Goal: Information Seeking & Learning: Learn about a topic

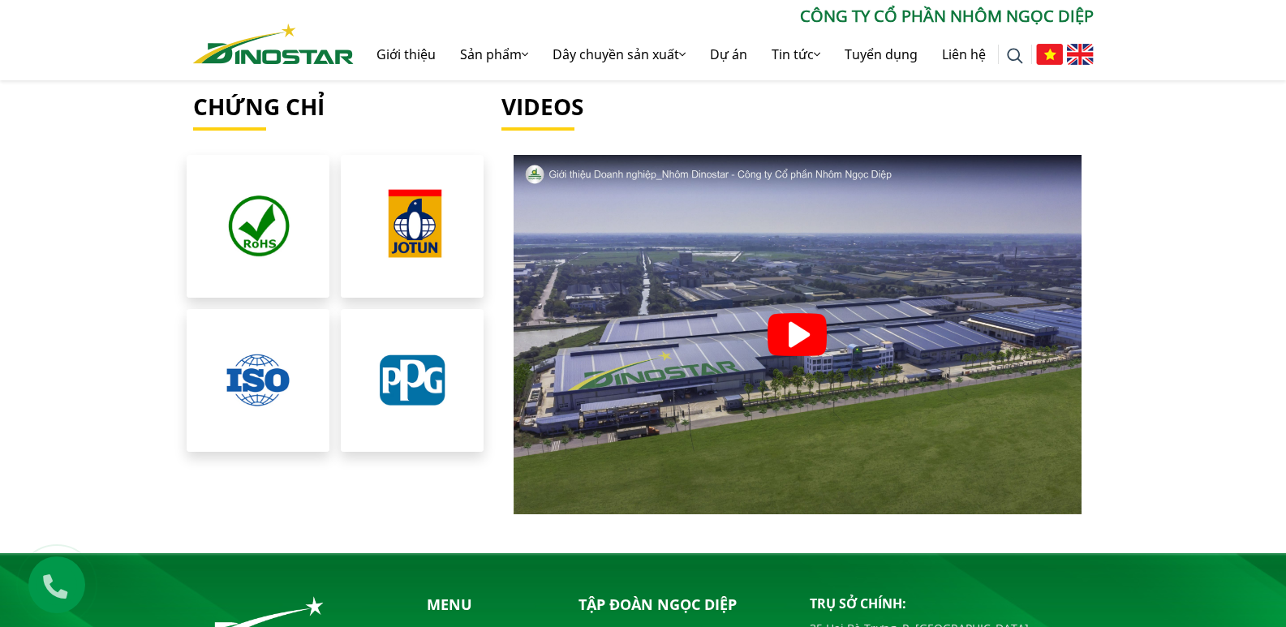
scroll to position [3716, 0]
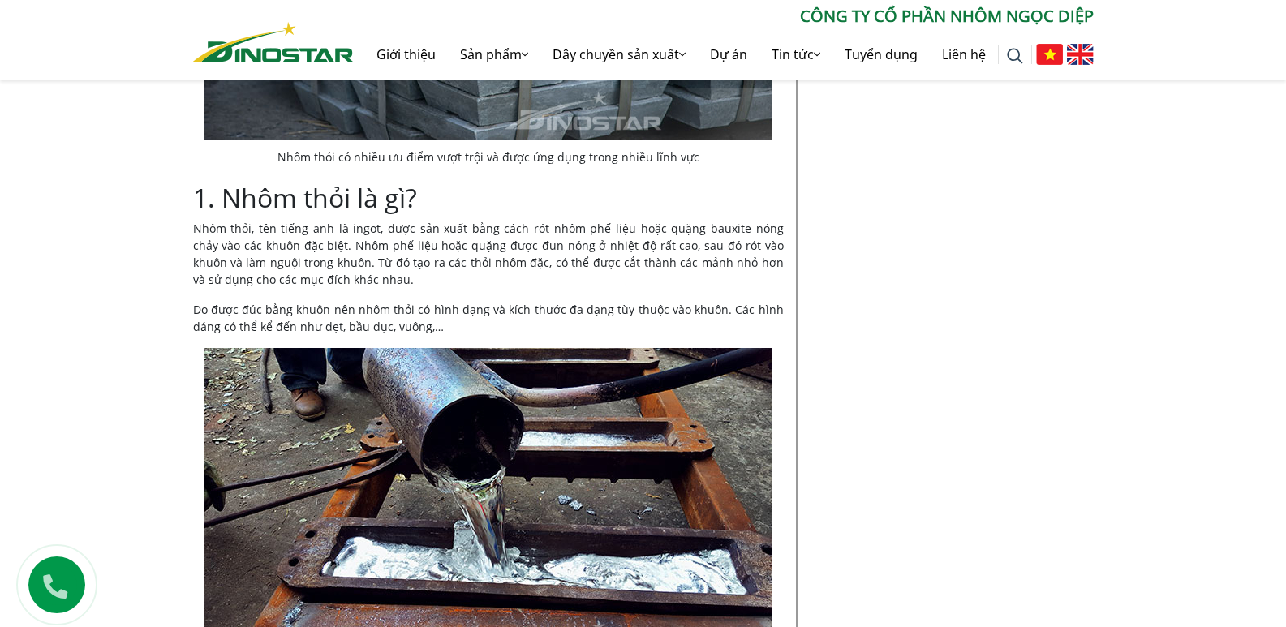
scroll to position [973, 0]
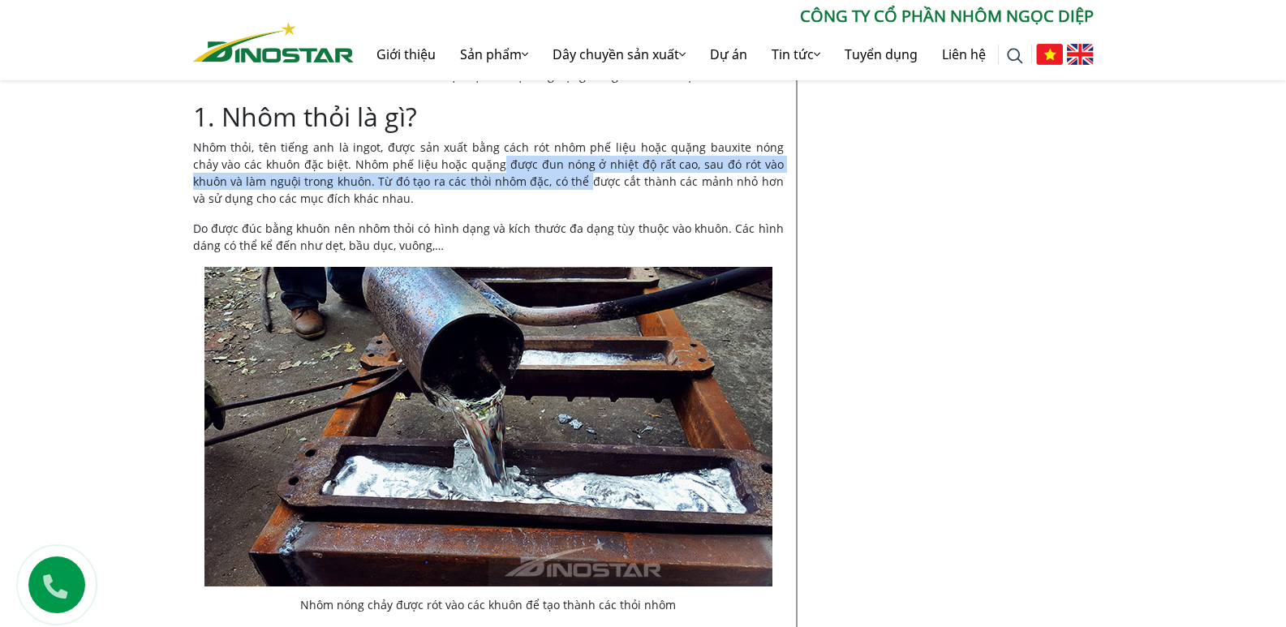
drag, startPoint x: 462, startPoint y: 172, endPoint x: 462, endPoint y: 227, distance: 55.2
click at [539, 180] on p "Nhôm thỏi, tên tiếng anh là ingot, được sản xuất bằng cách rót nhôm phế liệu ho…" at bounding box center [488, 173] width 591 height 68
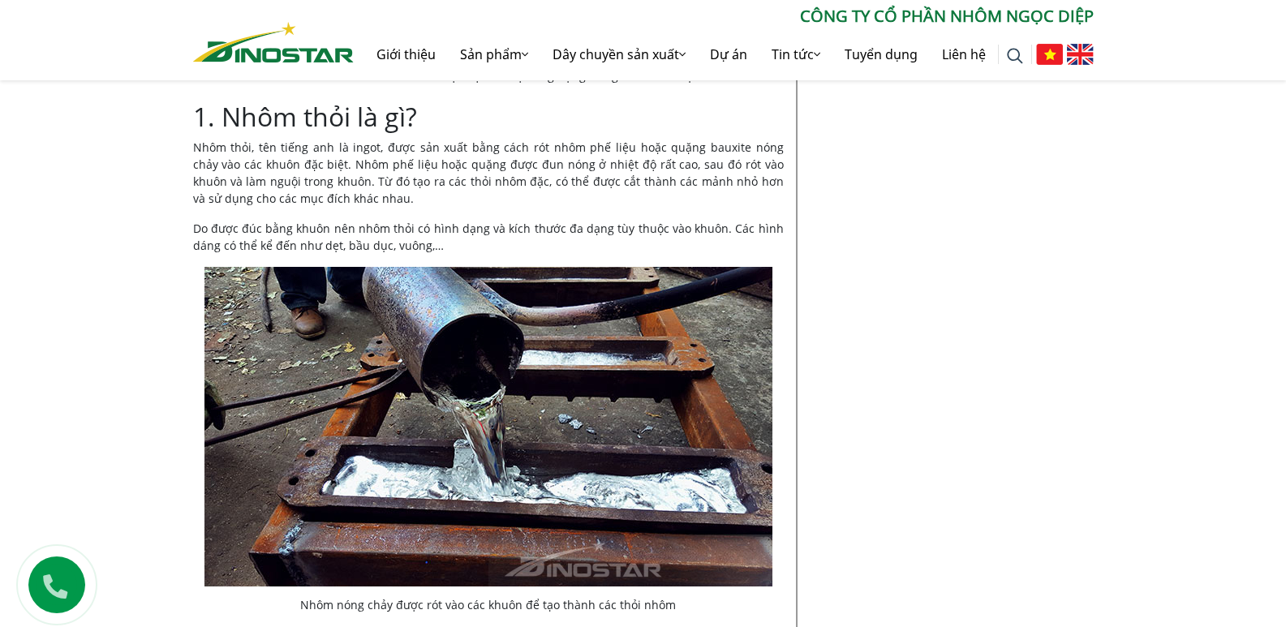
click at [413, 248] on p "Do được đúc bằng khuôn nên nhôm thỏi có hình dạng và kích thước đa dạng tùy thu…" at bounding box center [488, 237] width 591 height 34
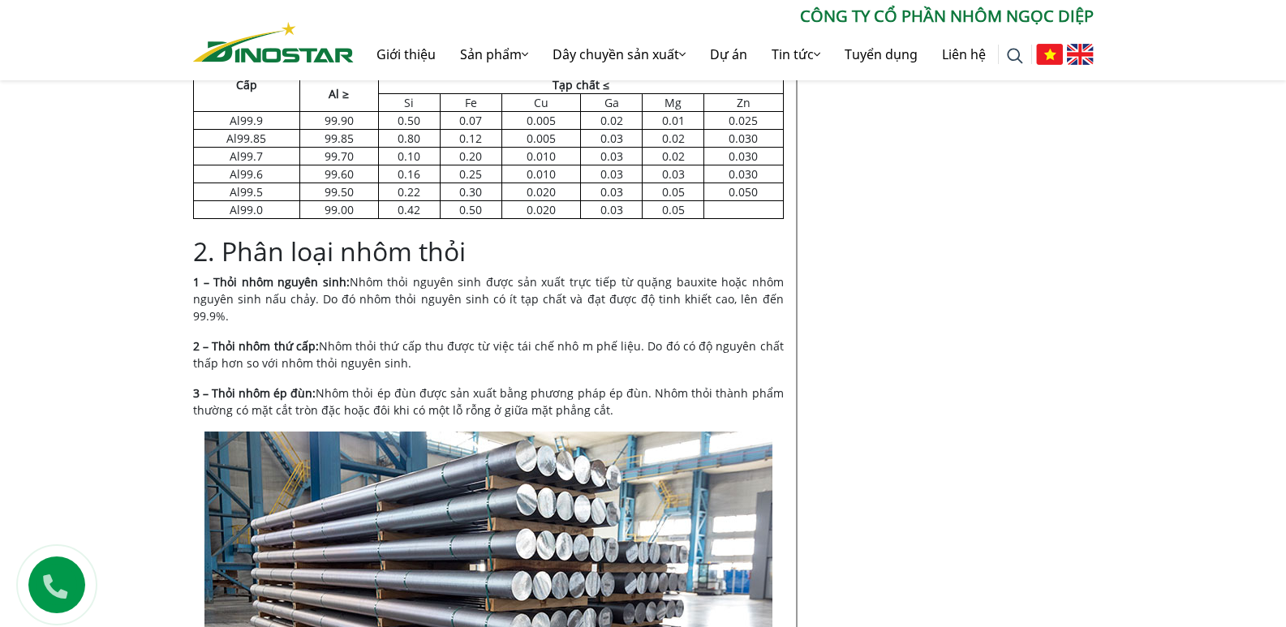
scroll to position [1622, 0]
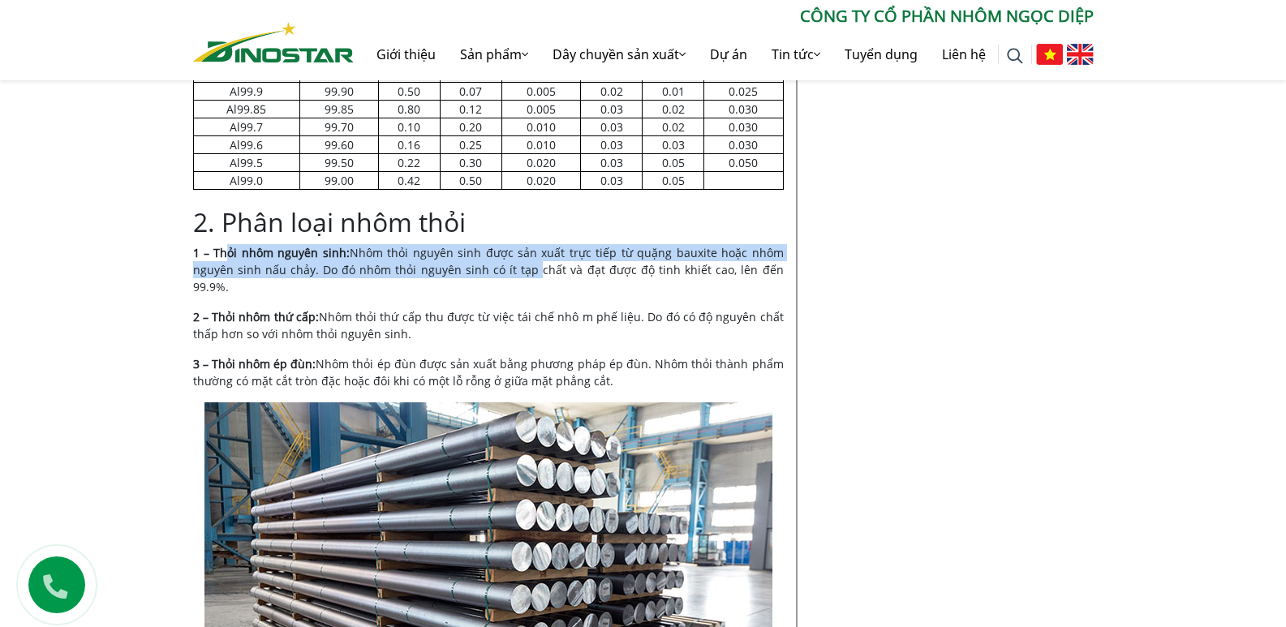
drag, startPoint x: 230, startPoint y: 249, endPoint x: 517, endPoint y: 268, distance: 287.0
click at [517, 268] on p "1 – Thỏi nhôm nguyên sinh: Nhôm thỏi nguyên sinh được sản xuất trực tiếp từ quặ…" at bounding box center [488, 269] width 591 height 51
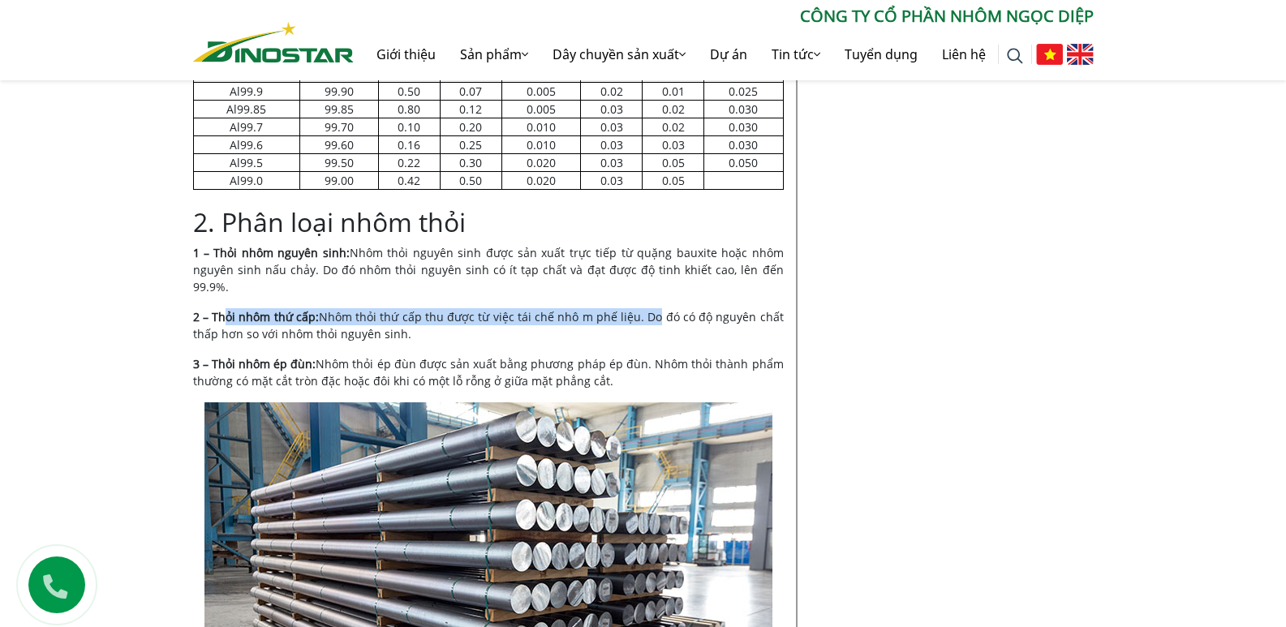
drag, startPoint x: 223, startPoint y: 294, endPoint x: 659, endPoint y: 291, distance: 435.6
click at [659, 308] on p "2 – Thỏi nhôm thứ cấp: Nhôm thỏi thứ cấp thu được từ việc tái chế nhô m phế liệ…" at bounding box center [488, 325] width 591 height 34
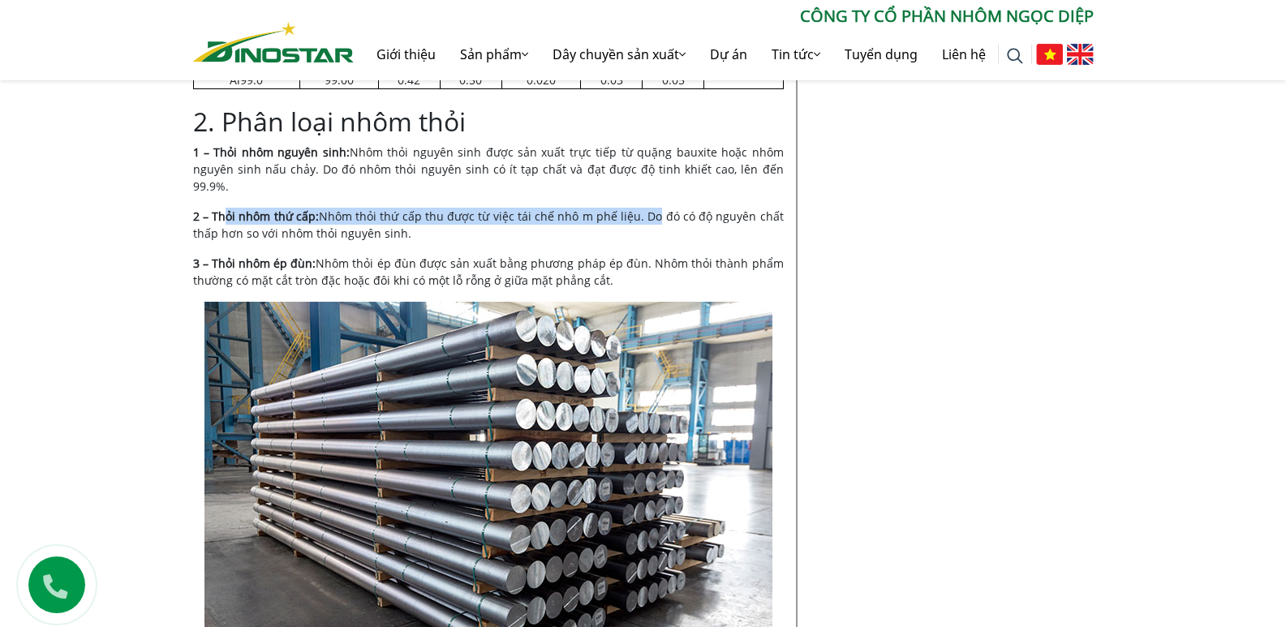
scroll to position [2028, 0]
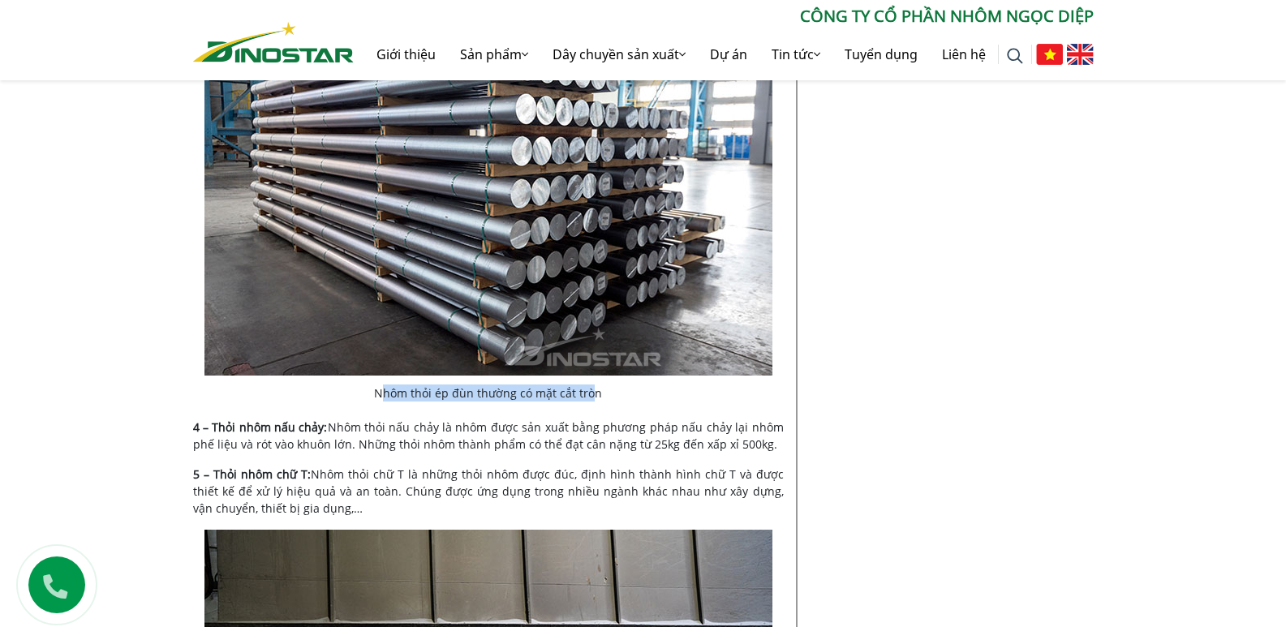
drag, startPoint x: 387, startPoint y: 383, endPoint x: 593, endPoint y: 373, distance: 206.3
click at [593, 385] on figcaption "Nhôm thỏi ép đùn thường có mặt cắt tròn" at bounding box center [488, 393] width 568 height 17
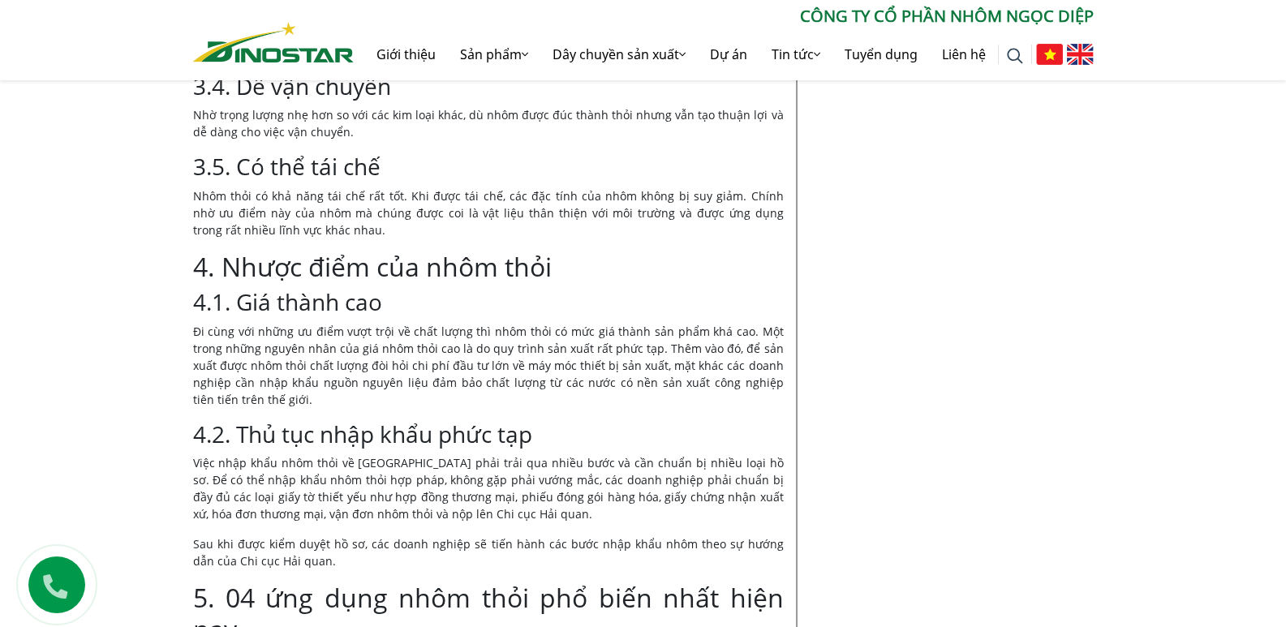
scroll to position [3651, 0]
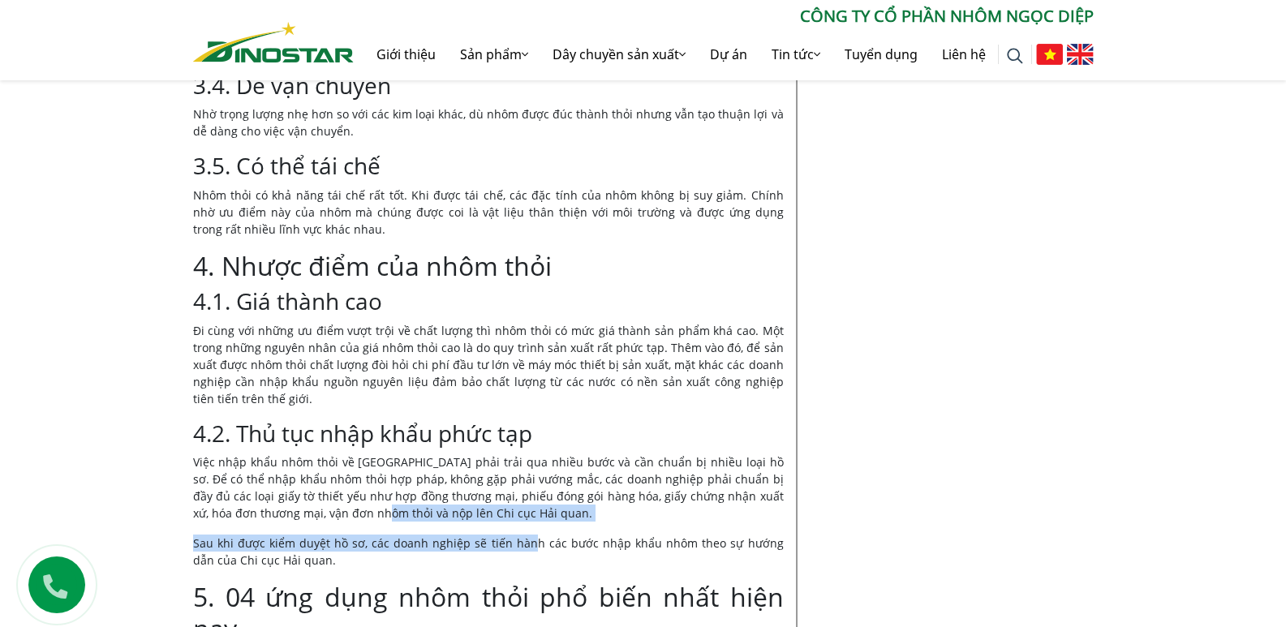
drag, startPoint x: 368, startPoint y: 484, endPoint x: 431, endPoint y: 503, distance: 65.2
click at [480, 493] on div "Nội dung Toggle 1. Nhôm thỏi là gì? 2. Phân loại nhôm thỏi 3. 5 ưu điểm của nhô…" at bounding box center [488, 239] width 591 height 6809
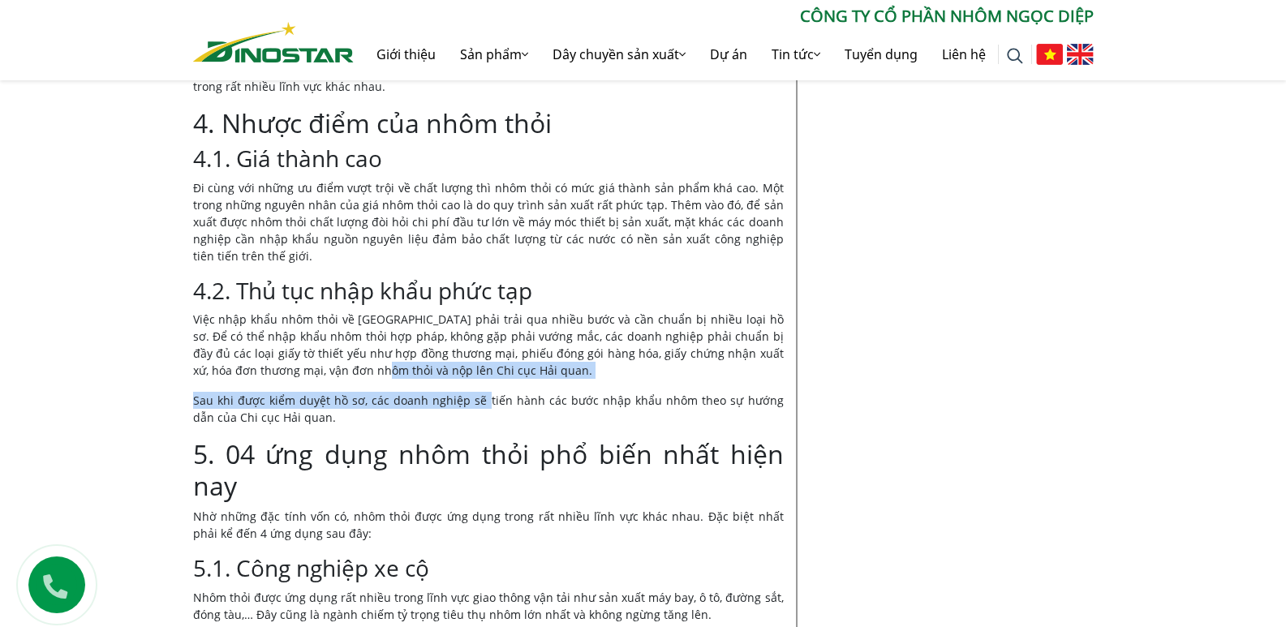
scroll to position [3894, 0]
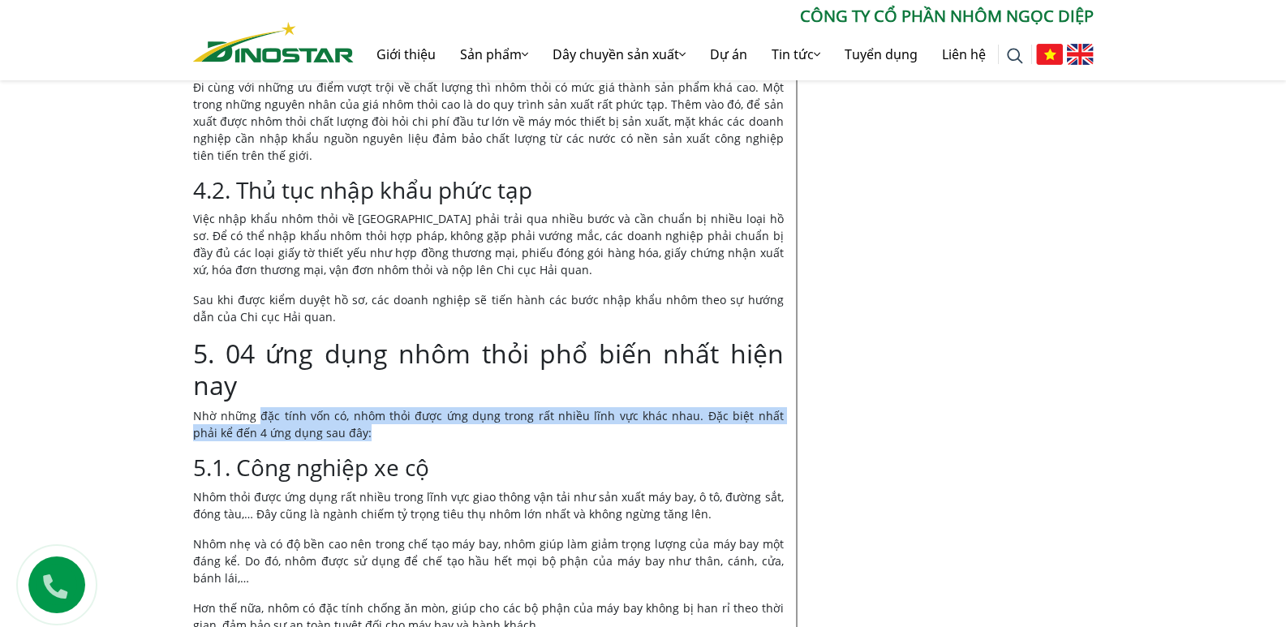
drag, startPoint x: 277, startPoint y: 373, endPoint x: 393, endPoint y: 419, distance: 125.6
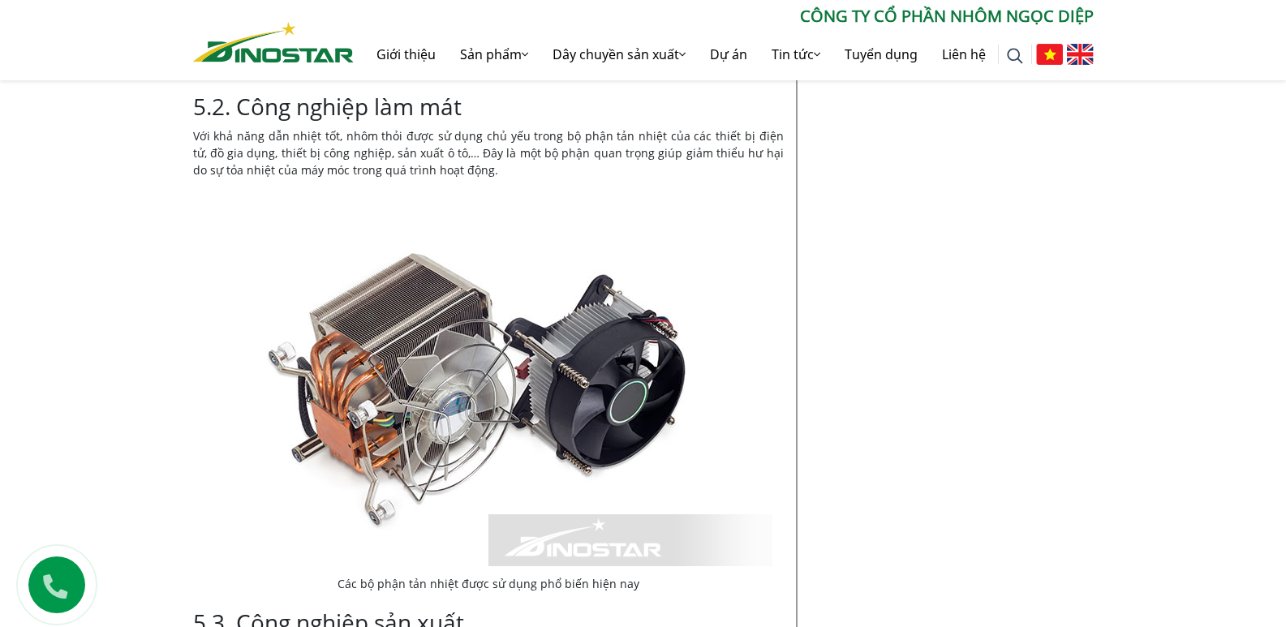
scroll to position [5354, 0]
